Goal: Task Accomplishment & Management: Complete application form

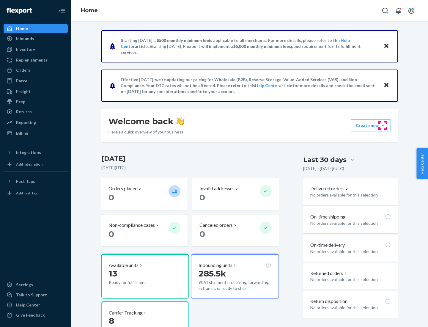
click at [383, 126] on button "Create new Create new inbound Create new order Create new product" at bounding box center [371, 126] width 40 height 12
click at [36, 39] on div "Inbounds" at bounding box center [35, 39] width 63 height 8
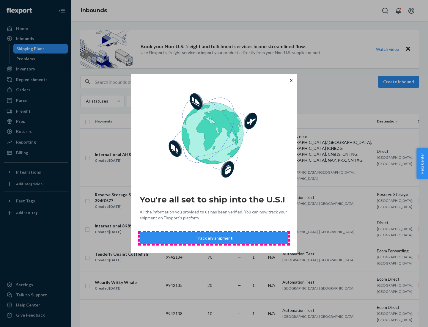
click at [214, 238] on button "Track my shipment" at bounding box center [214, 238] width 149 height 12
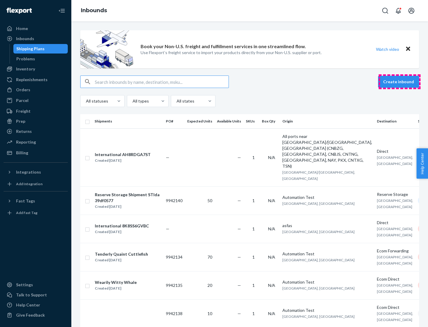
click at [400, 82] on button "Create inbound" at bounding box center [398, 82] width 41 height 12
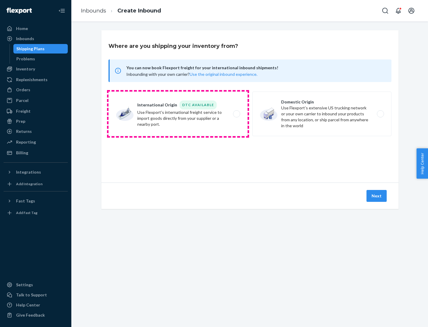
click at [178, 114] on label "International Origin DTC Available Use Flexport's international freight service…" at bounding box center [178, 114] width 139 height 45
click at [237, 114] on input "International Origin DTC Available Use Flexport's international freight service…" at bounding box center [239, 114] width 4 height 4
radio input "true"
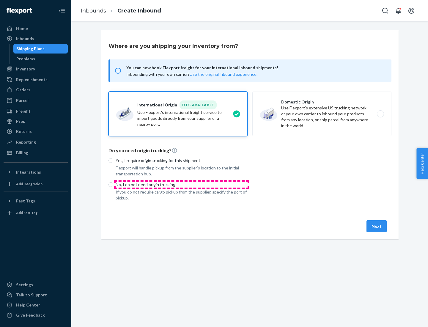
click at [182, 184] on p "No, I do not need origin trucking" at bounding box center [182, 185] width 132 height 6
click at [113, 184] on input "No, I do not need origin trucking" at bounding box center [111, 184] width 5 height 5
radio input "true"
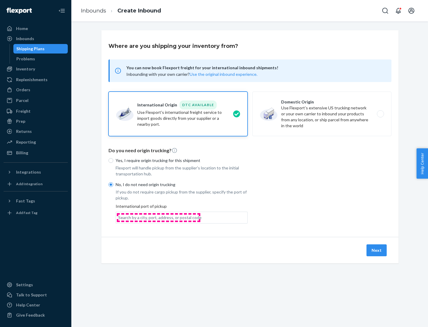
click at [159, 217] on div "Search by a city, port, address, or postal code" at bounding box center [159, 218] width 83 height 6
click at [119, 217] on input "Search by a city, port, address, or postal code" at bounding box center [118, 218] width 1 height 6
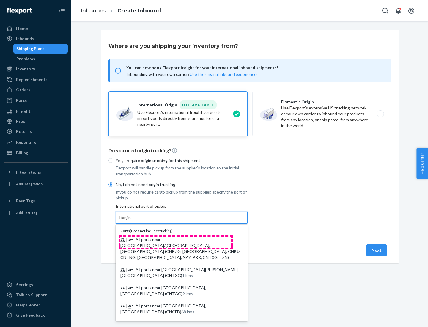
click at [176, 239] on span "| All ports near [GEOGRAPHIC_DATA]/[GEOGRAPHIC_DATA], [GEOGRAPHIC_DATA] (CNBZG,…" at bounding box center [180, 248] width 121 height 23
click at [132, 221] on input "Tianjin" at bounding box center [124, 218] width 13 height 6
type input "All ports near [GEOGRAPHIC_DATA]/[GEOGRAPHIC_DATA], [GEOGRAPHIC_DATA] (CNBZG, […"
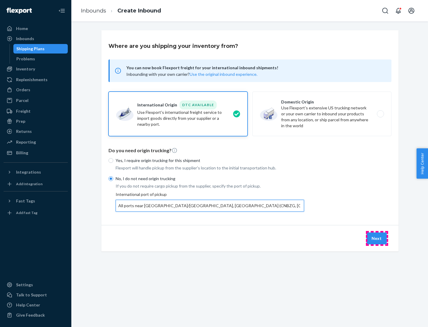
click at [377, 238] on button "Next" at bounding box center [377, 239] width 20 height 12
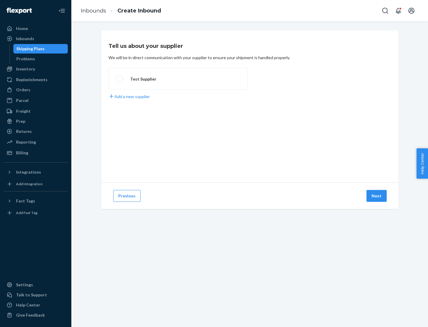
click at [178, 79] on label "Test Supplier" at bounding box center [178, 79] width 139 height 22
click at [120, 79] on input "Test Supplier" at bounding box center [118, 79] width 4 height 4
radio input "true"
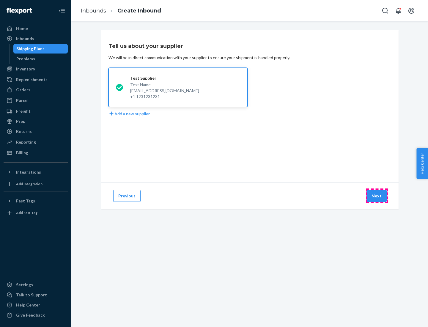
click at [377, 196] on button "Next" at bounding box center [377, 196] width 20 height 12
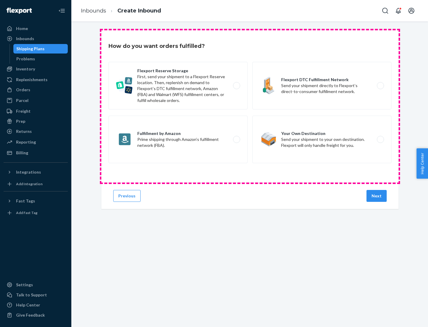
click at [250, 107] on div "Flexport Reserve Storage First, send your shipment to a Flexport Reserve locati…" at bounding box center [250, 113] width 283 height 103
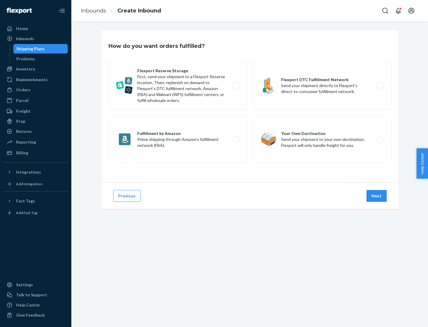
click at [322, 86] on label "Flexport DTC Fulfillment Network Send your shipment directly to Flexport’s dire…" at bounding box center [322, 86] width 139 height 48
click at [381, 86] on input "Flexport DTC Fulfillment Network Send your shipment directly to Flexport’s dire…" at bounding box center [383, 86] width 4 height 4
radio input "true"
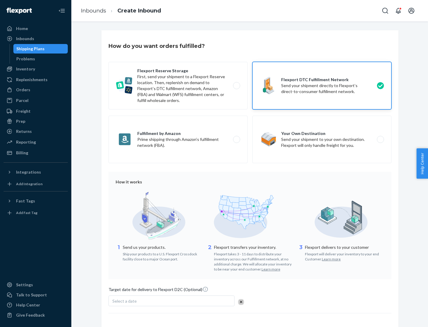
scroll to position [44, 0]
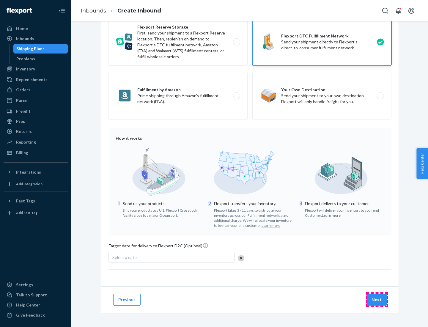
click at [377, 300] on button "Next" at bounding box center [377, 300] width 20 height 12
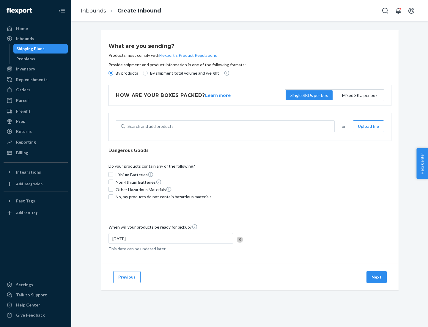
click at [126, 73] on p "By products" at bounding box center [127, 73] width 23 height 6
click at [113, 73] on input "By products" at bounding box center [111, 73] width 5 height 5
click at [150, 126] on div "Search and add products" at bounding box center [151, 126] width 46 height 6
click at [128, 126] on input "Search and add products" at bounding box center [128, 126] width 1 height 6
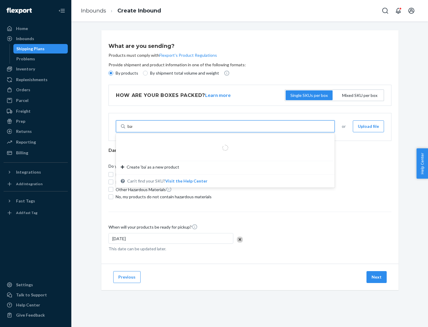
type input "basic"
click at [223, 141] on div "Basic Test Product 1" at bounding box center [223, 141] width 205 height 6
click at [137, 129] on input "basic" at bounding box center [133, 126] width 10 height 6
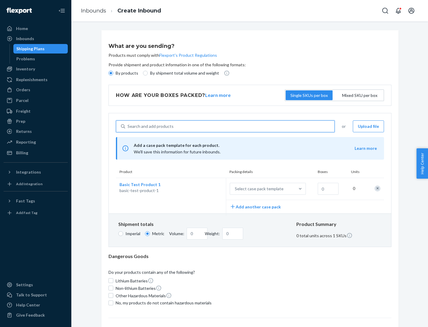
scroll to position [15, 0]
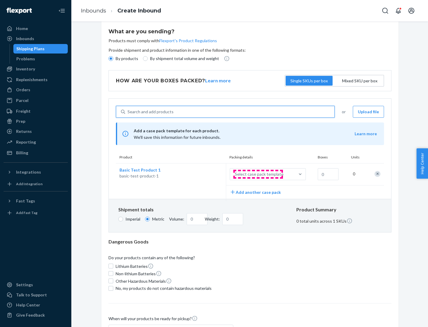
click at [258, 174] on div "Select case pack template" at bounding box center [259, 174] width 49 height 6
click at [206, 174] on input "Select case pack template" at bounding box center [206, 174] width 0 height 0
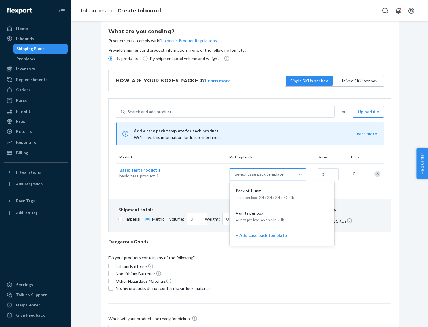
scroll to position [34, 0]
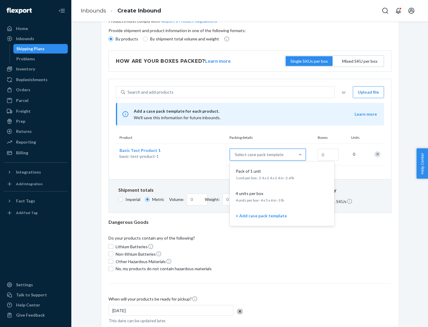
click at [282, 174] on div "Pack of 1 unit" at bounding box center [281, 171] width 95 height 6
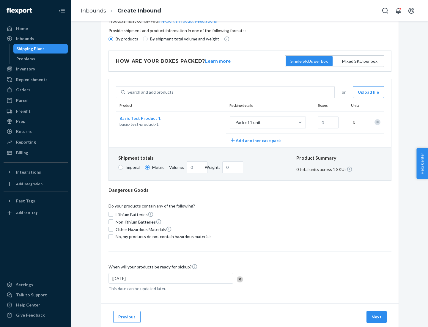
scroll to position [0, 0]
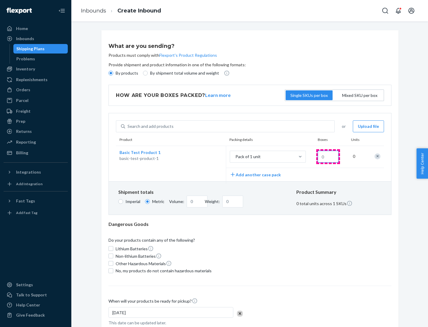
type input "1.09"
type input "1"
type input "10.89"
type input "10"
type input "0.02"
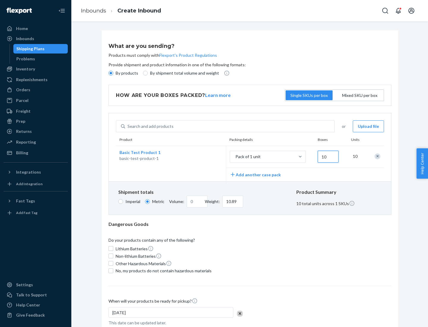
type input "108.86"
type input "100"
type input "0.23"
type input "1088.62"
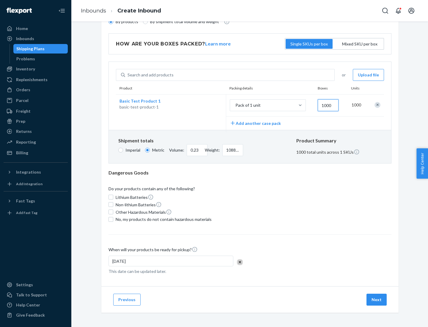
type input "1000"
click at [163, 219] on span "No, my products do not contain hazardous materials" at bounding box center [164, 220] width 96 height 6
click at [113, 219] on input "No, my products do not contain hazardous materials" at bounding box center [111, 219] width 5 height 5
checkbox input "true"
click at [377, 300] on button "Next" at bounding box center [377, 300] width 20 height 12
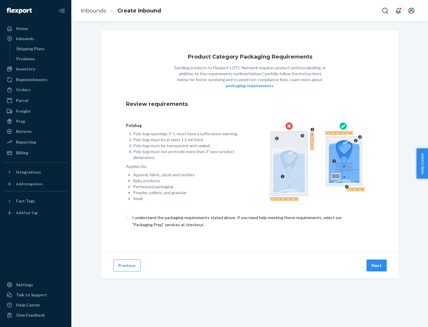
click at [250, 221] on input "checkbox" at bounding box center [250, 221] width 248 height 14
checkbox input "true"
click at [377, 265] on button "Next" at bounding box center [377, 266] width 20 height 12
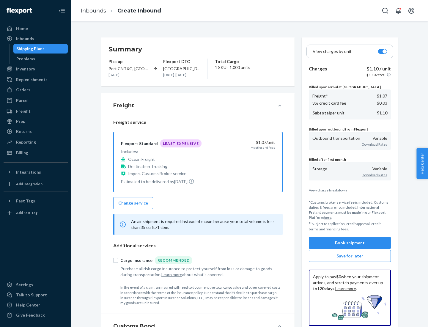
scroll to position [69, 0]
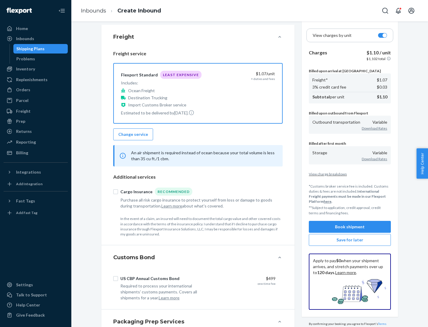
click at [350, 227] on button "Book shipment" at bounding box center [350, 227] width 82 height 12
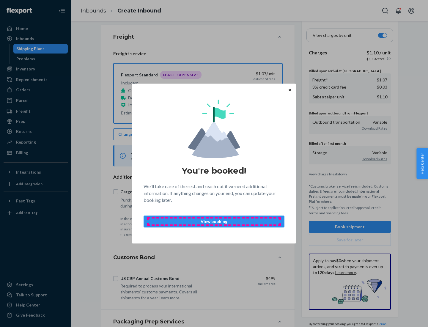
click at [214, 221] on p "View booking" at bounding box center [214, 222] width 131 height 6
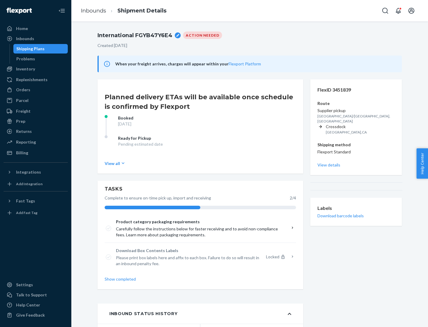
scroll to position [48, 0]
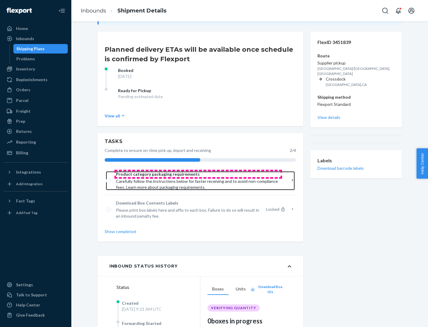
click at [198, 174] on span "Product category packaging requirements" at bounding box center [198, 174] width 165 height 6
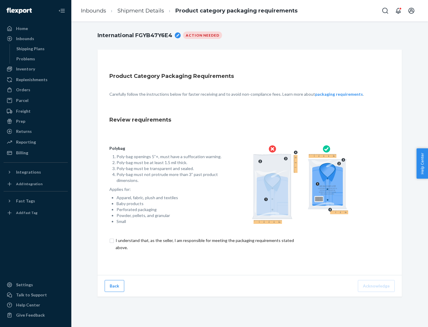
click at [204, 244] on input "checkbox" at bounding box center [208, 244] width 198 height 14
checkbox input "true"
click at [377, 286] on button "Acknowledge" at bounding box center [376, 286] width 37 height 12
